Goal: Task Accomplishment & Management: Use online tool/utility

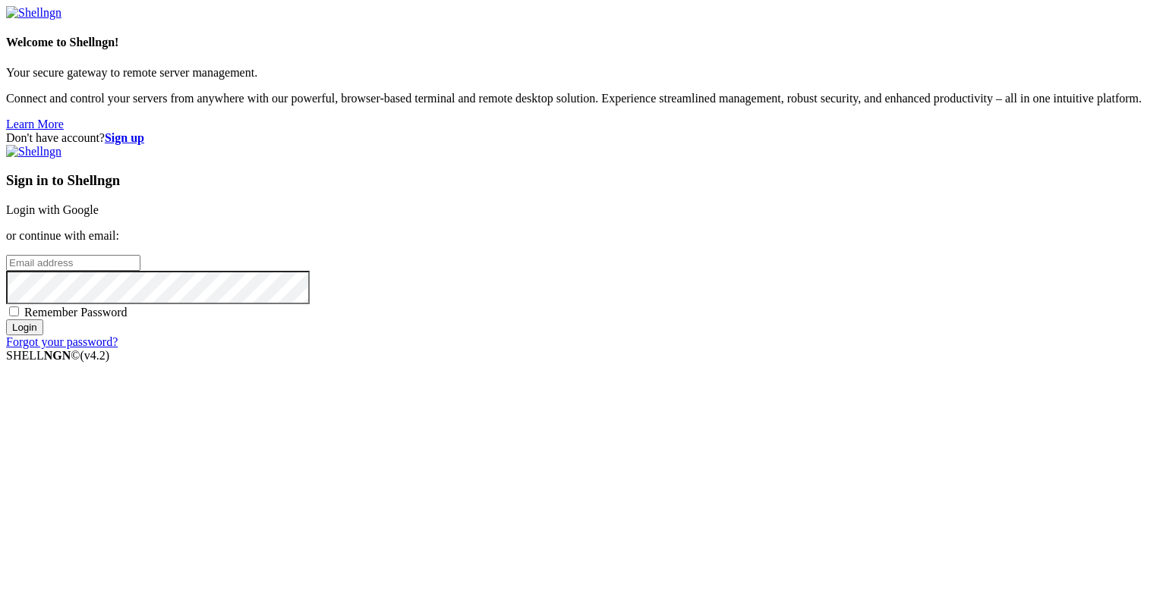
click at [140, 271] on input "email" at bounding box center [73, 263] width 134 height 16
type input "[EMAIL_ADDRESS][DOMAIN_NAME]"
click at [128, 319] on span "Remember Password" at bounding box center [75, 312] width 103 height 13
click at [19, 317] on input "Remember Password" at bounding box center [14, 312] width 10 height 10
checkbox input "true"
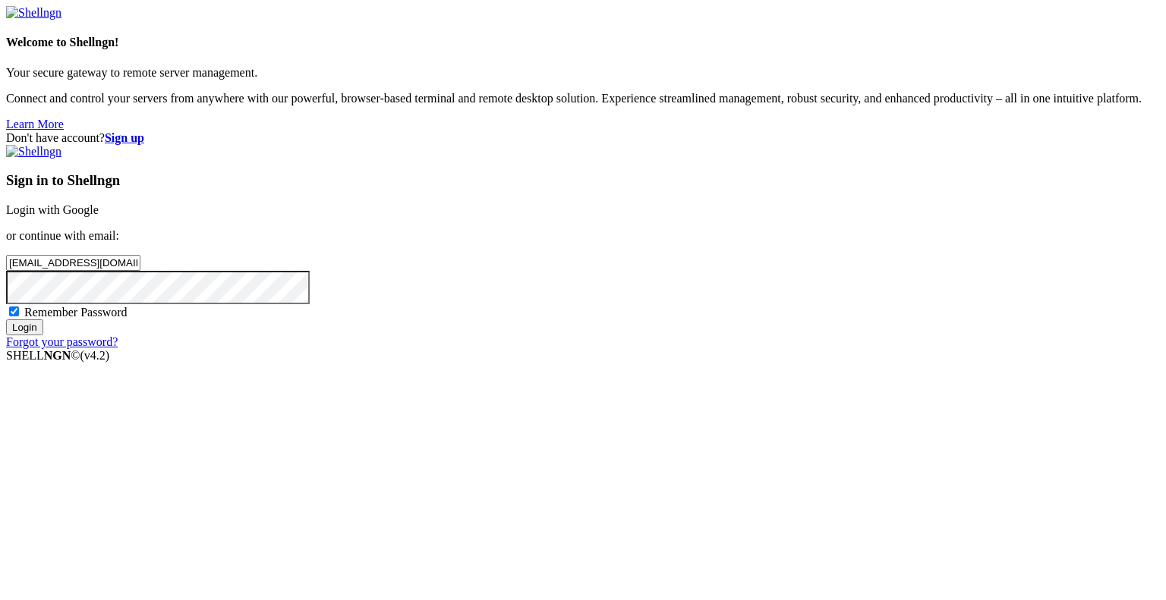
click at [43, 335] on input "Login" at bounding box center [24, 328] width 37 height 16
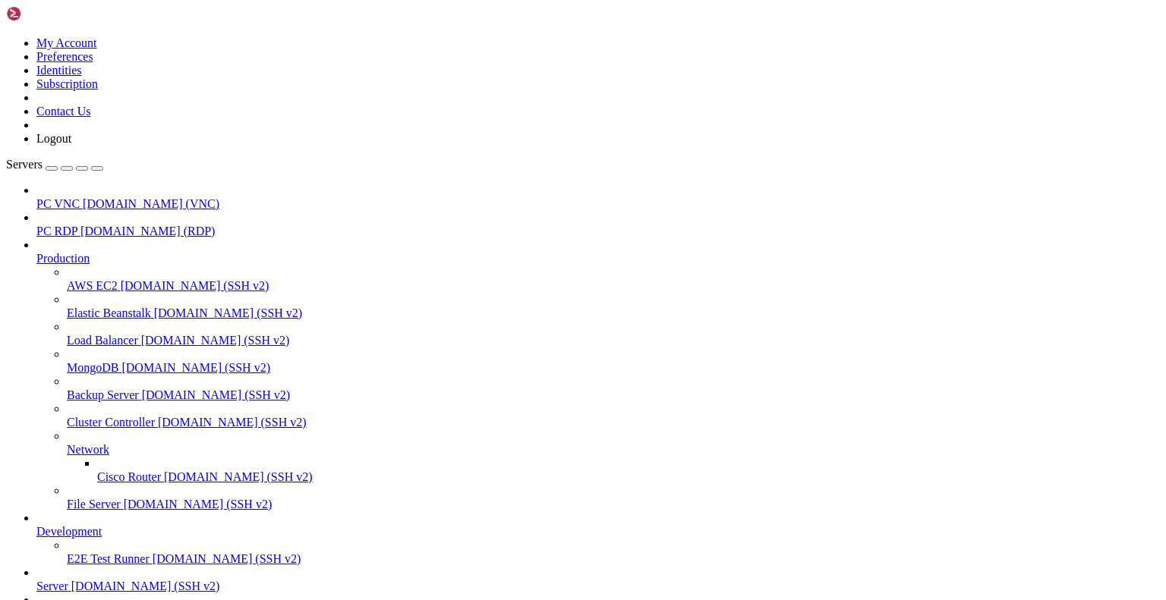
scroll to position [172, 0]
click at [68, 580] on span "Server" at bounding box center [52, 586] width 32 height 13
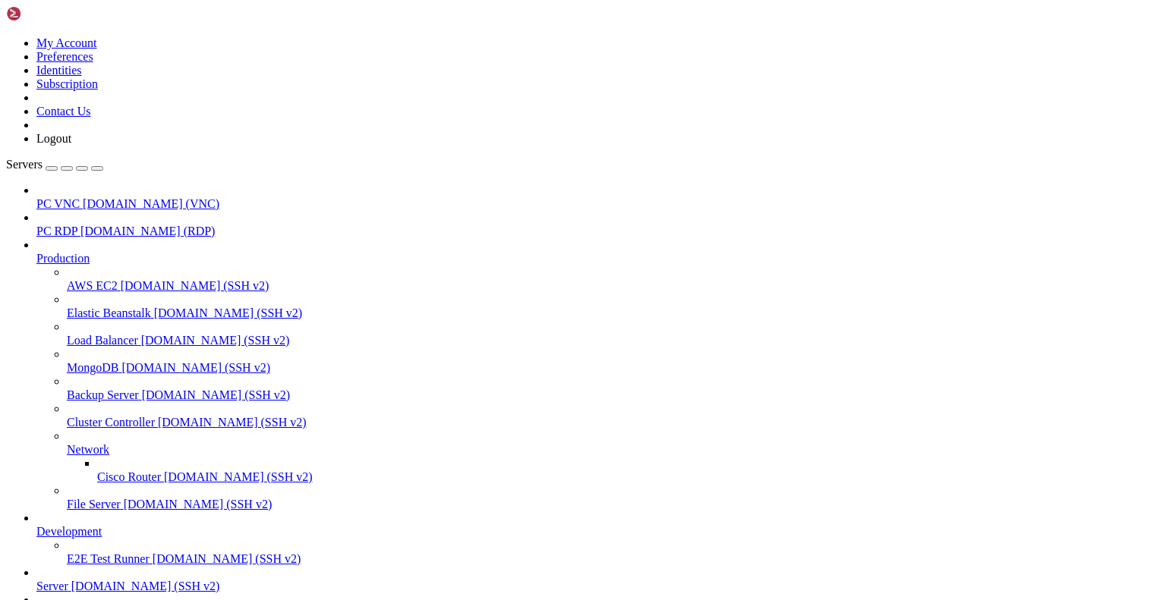
drag, startPoint x: 11, startPoint y: 1347, endPoint x: 654, endPoint y: 1378, distance: 643.6
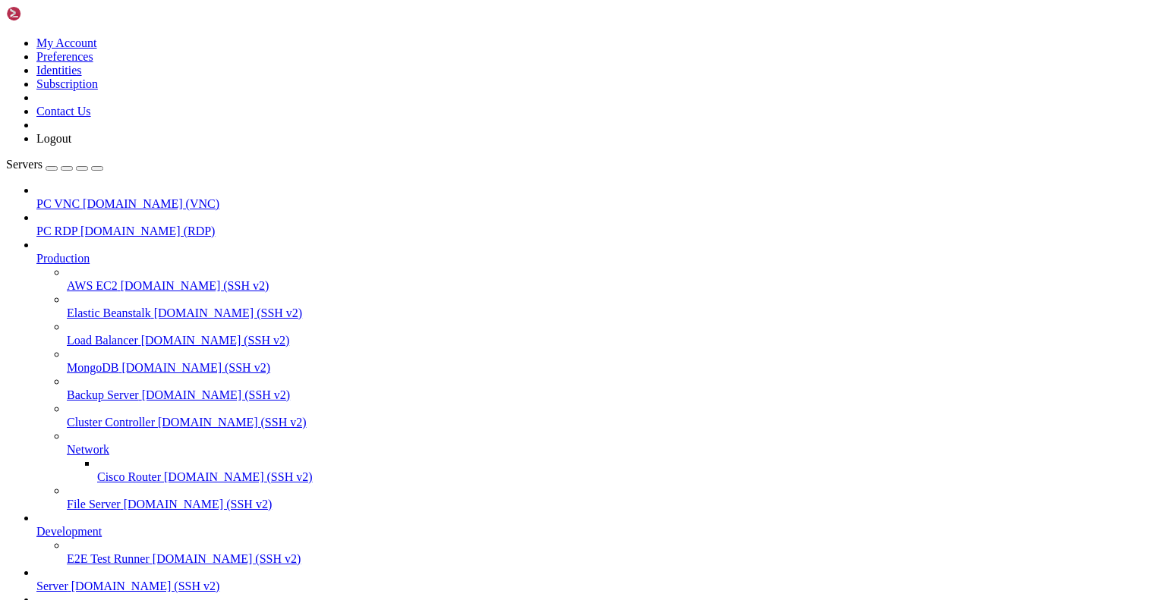
scroll to position [24199, 0]
drag, startPoint x: 14, startPoint y: 1528, endPoint x: 652, endPoint y: 1525, distance: 638.3
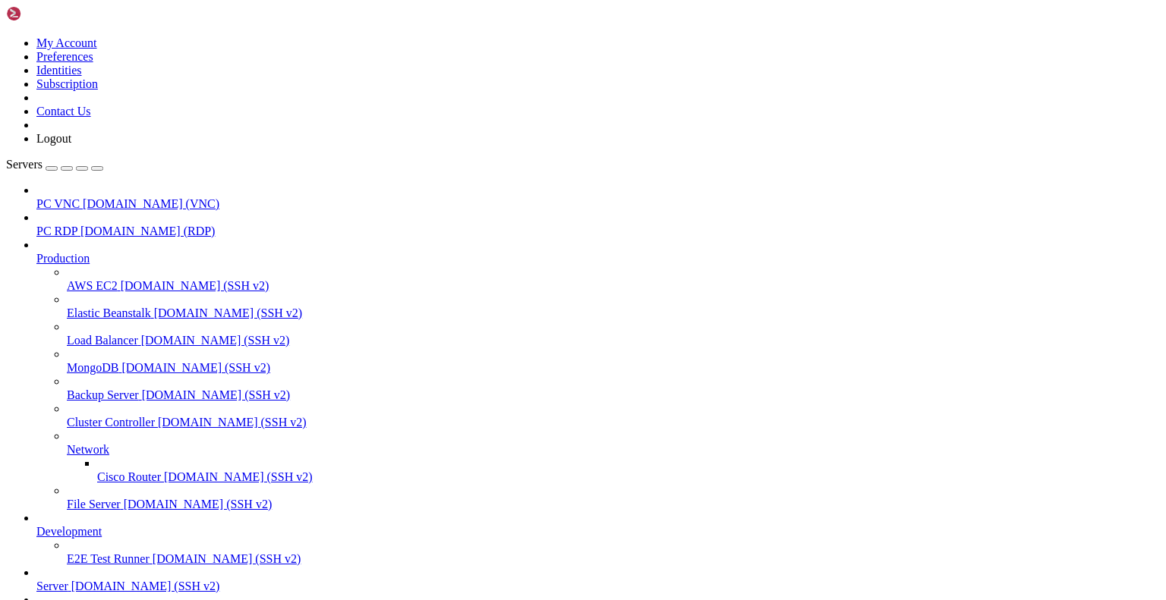
scroll to position [493, 0]
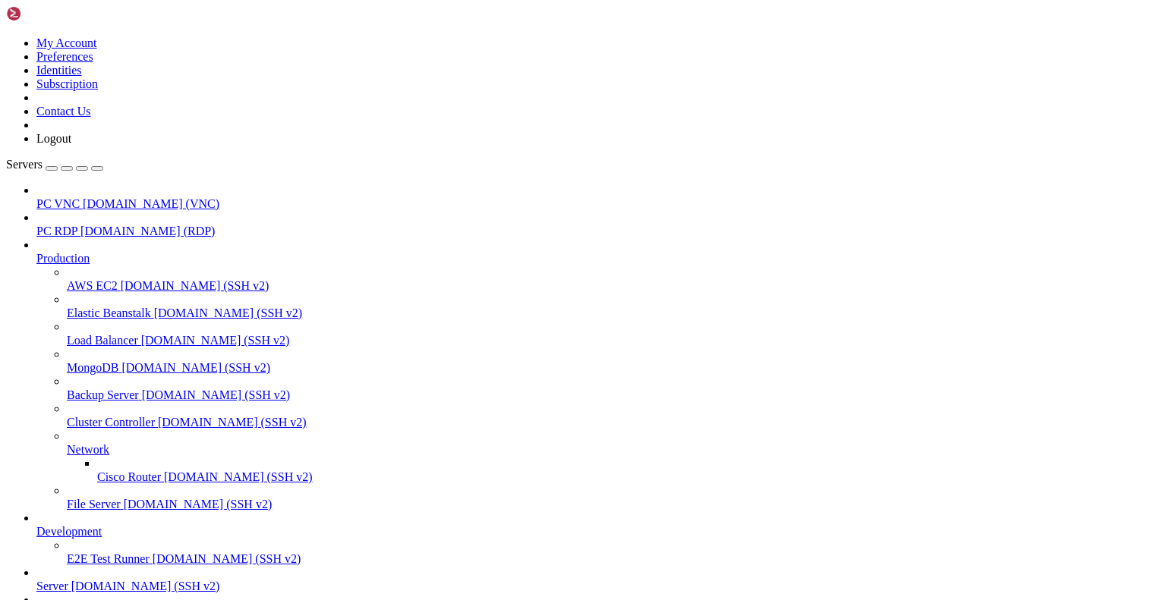
scroll to position [2118, 0]
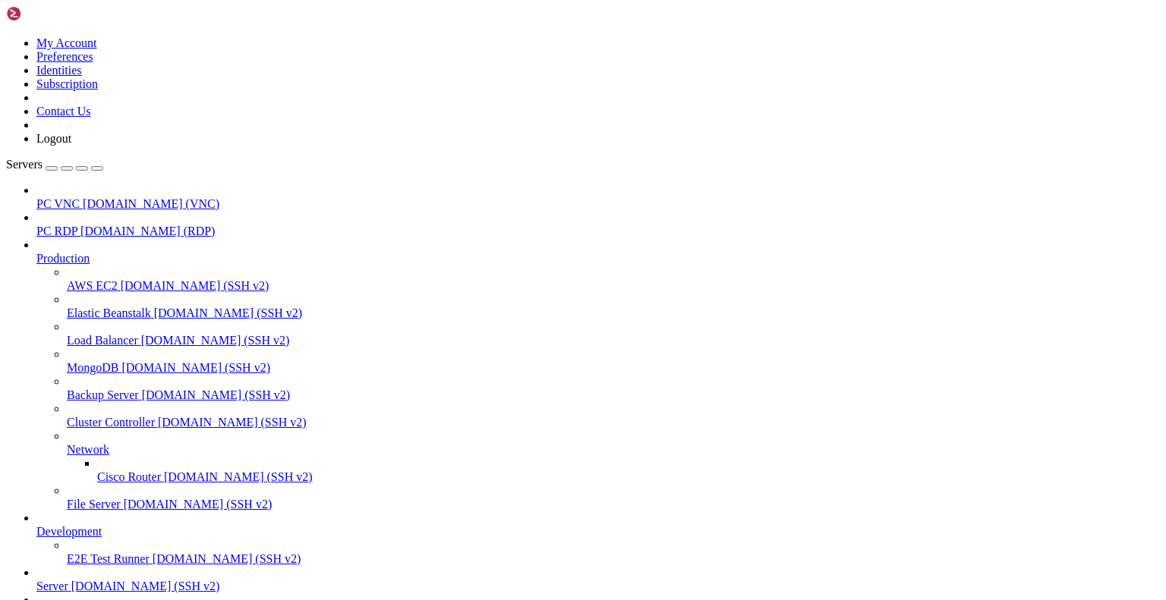
scroll to position [3703, 0]
click at [179, 402] on div at bounding box center [613, 409] width 1093 height 14
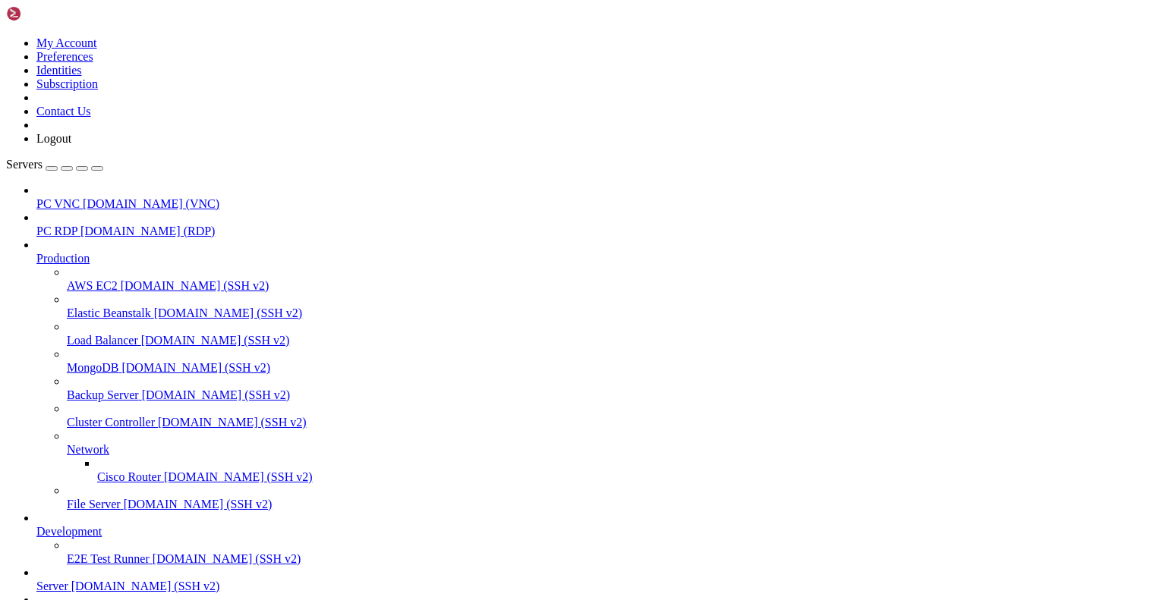
scroll to position [6408, 0]
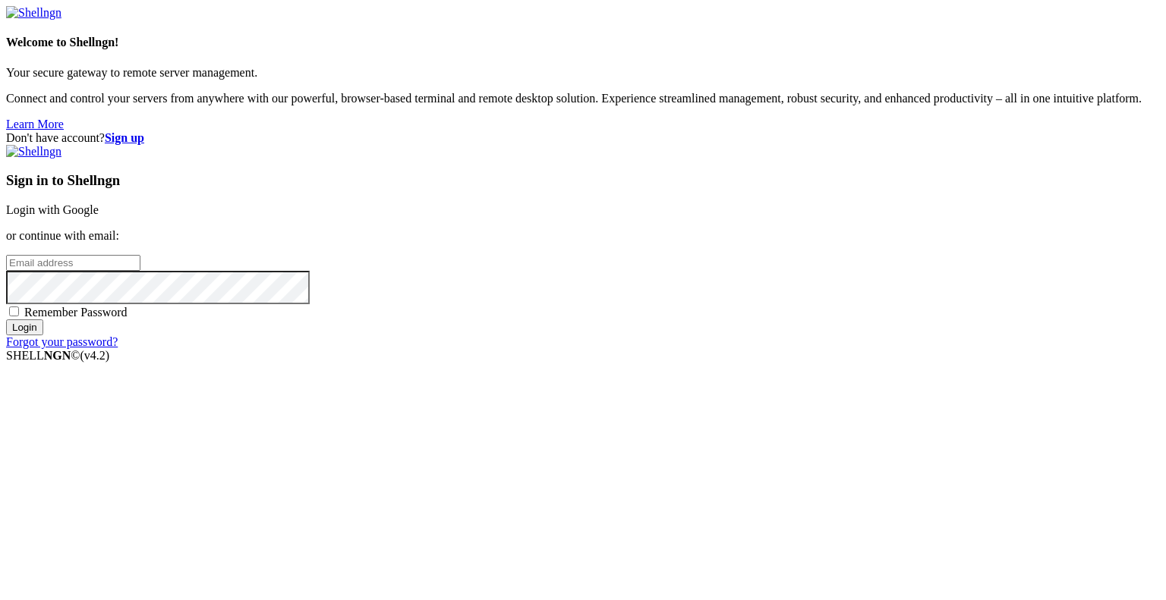
click at [140, 271] on input "email" at bounding box center [73, 263] width 134 height 16
type input "[EMAIL_ADDRESS][DOMAIN_NAME]"
click at [128, 319] on span "Remember Password" at bounding box center [75, 312] width 103 height 13
click at [19, 317] on input "Remember Password" at bounding box center [14, 312] width 10 height 10
checkbox input "true"
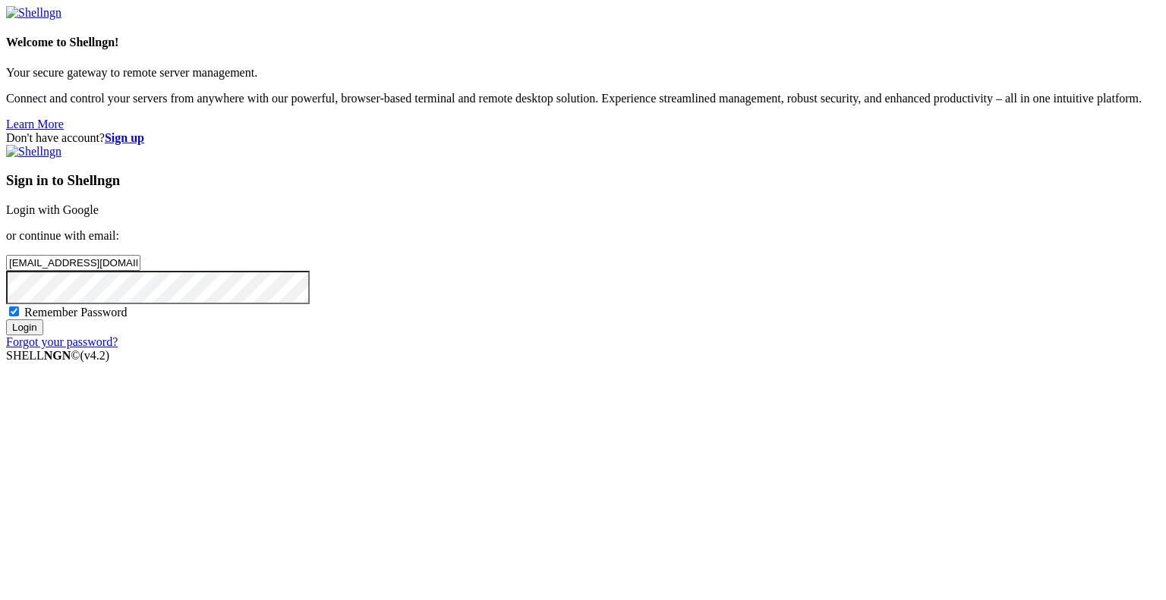
click at [43, 335] on input "Login" at bounding box center [24, 328] width 37 height 16
click at [43, 349] on input "Login" at bounding box center [24, 341] width 37 height 16
